Goal: Information Seeking & Learning: Find specific page/section

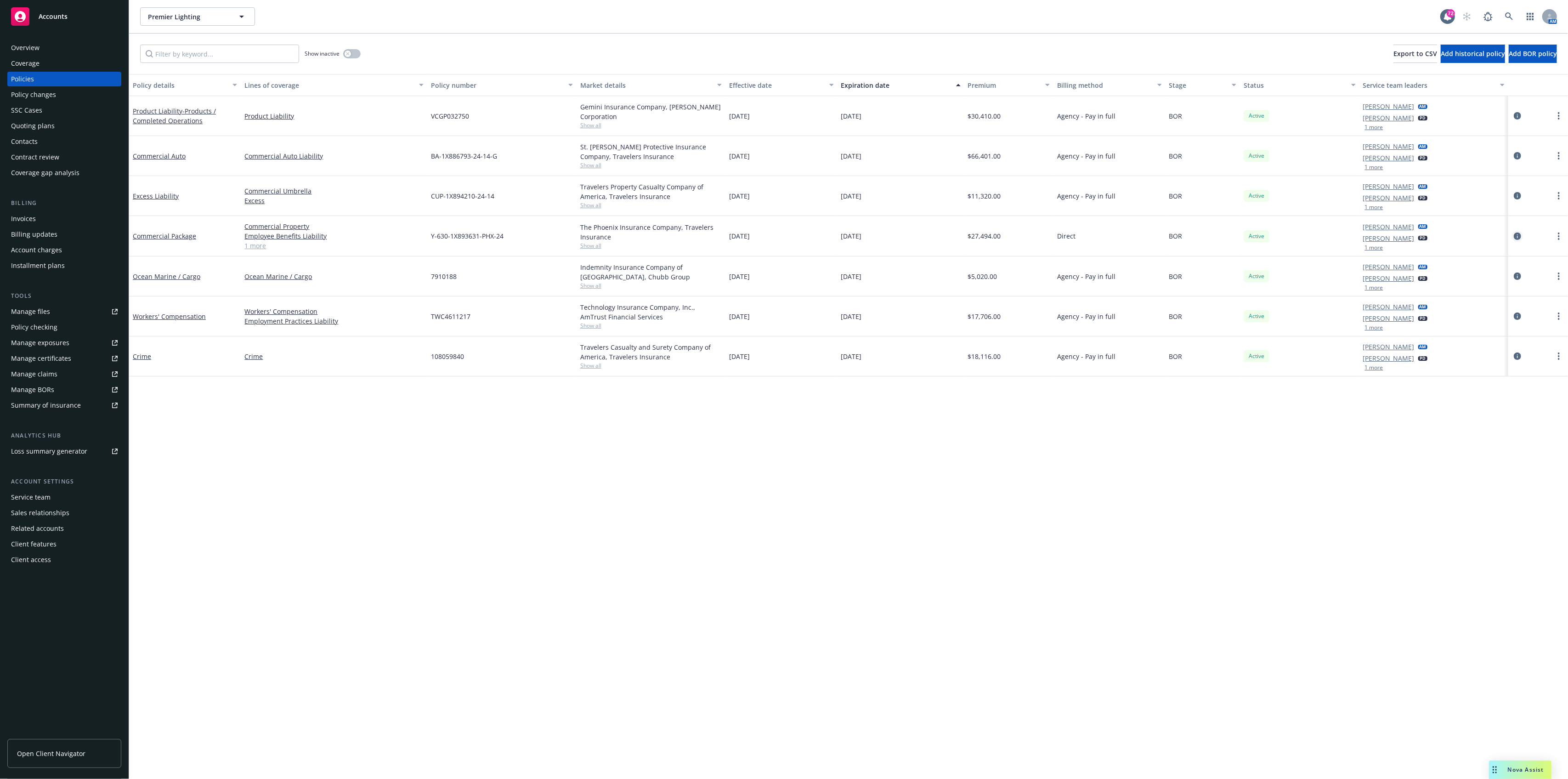
click at [1514, 237] on icon "circleInformation" at bounding box center [1517, 236] width 7 height 7
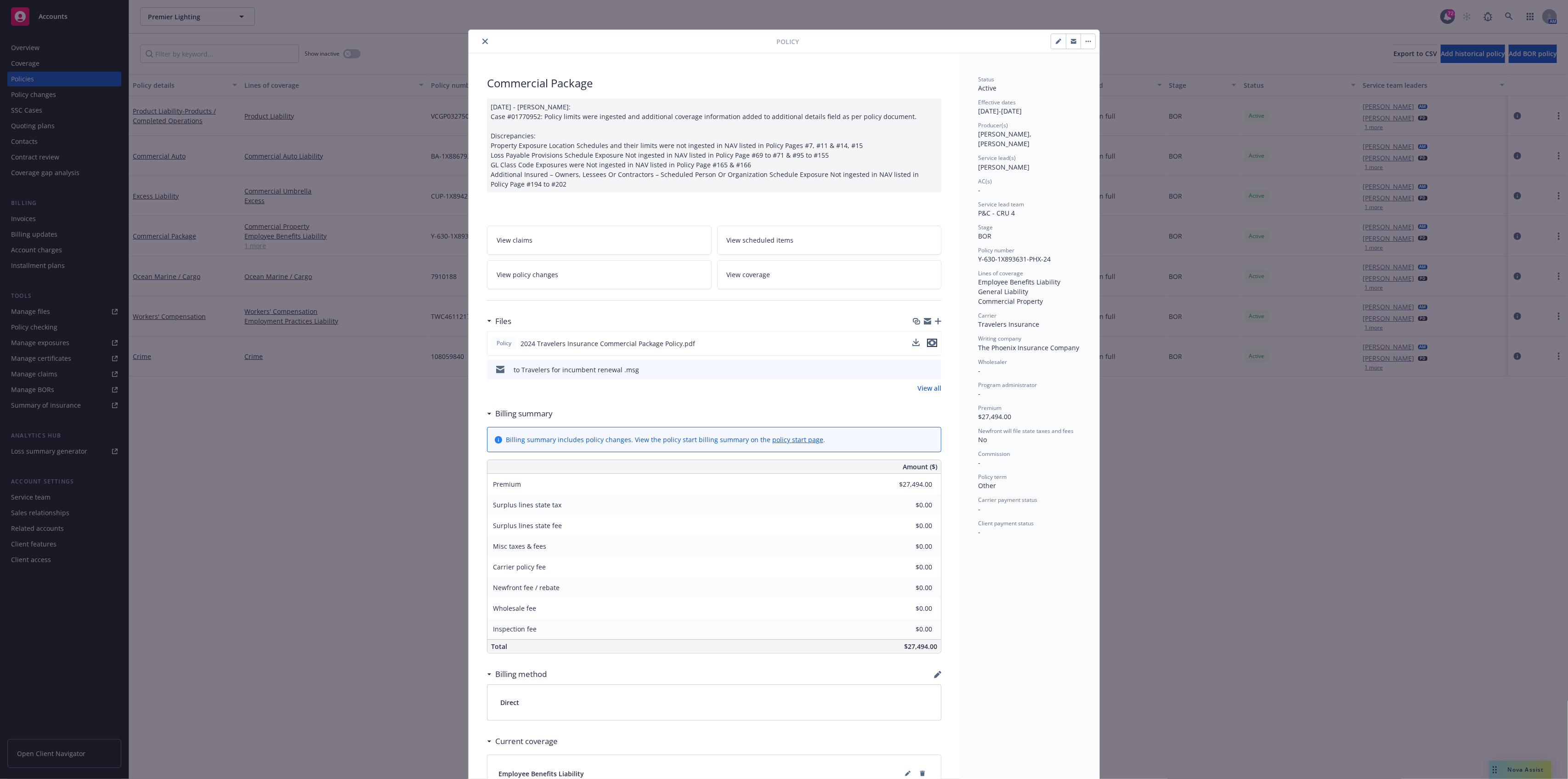
click at [929, 344] on icon "preview file" at bounding box center [933, 343] width 9 height 7
